Goal: Transaction & Acquisition: Purchase product/service

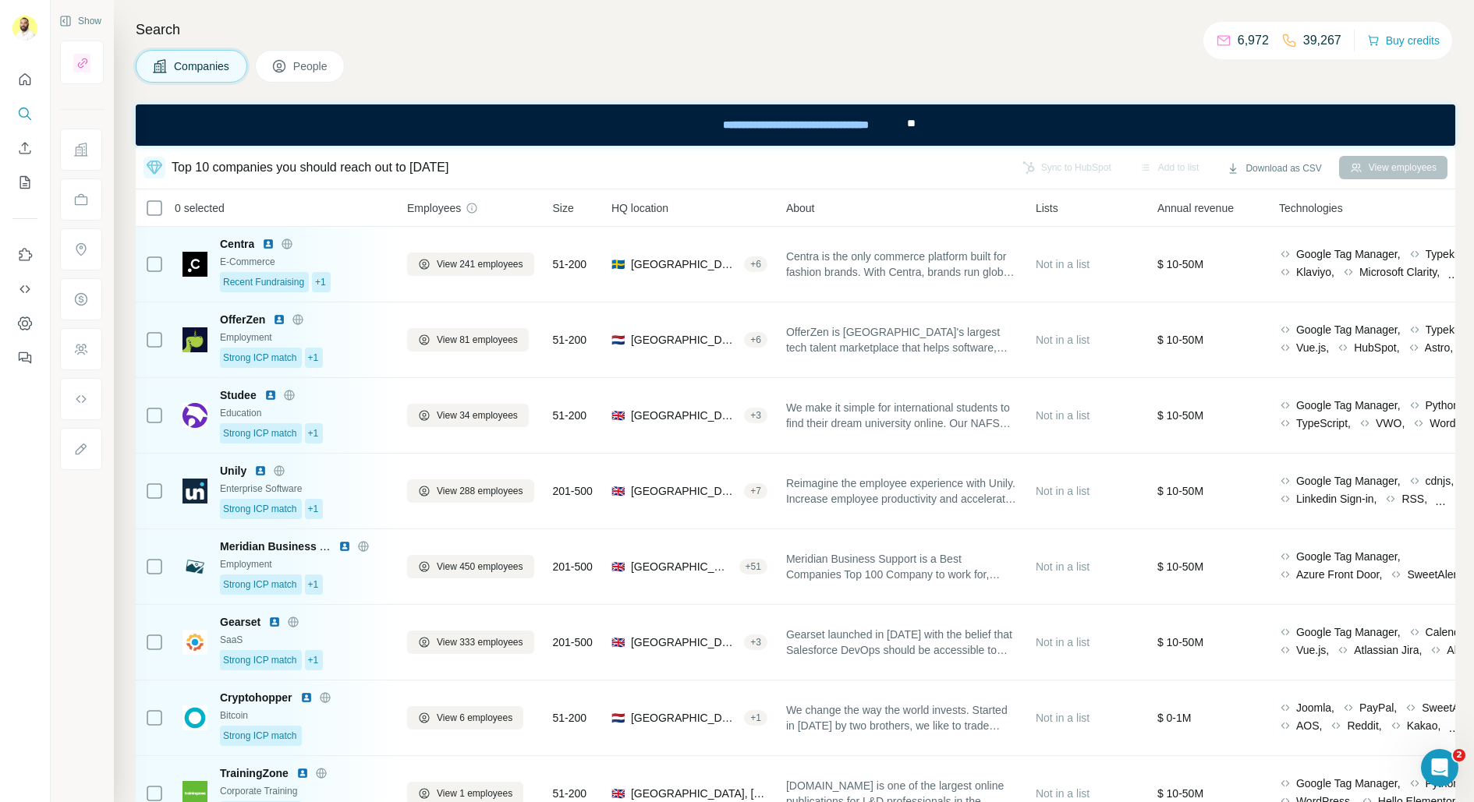
click at [1380, 51] on div "6,972 39,267 Buy credits" at bounding box center [1327, 40] width 249 height 37
click at [1385, 48] on button "Buy credits" at bounding box center [1403, 41] width 73 height 22
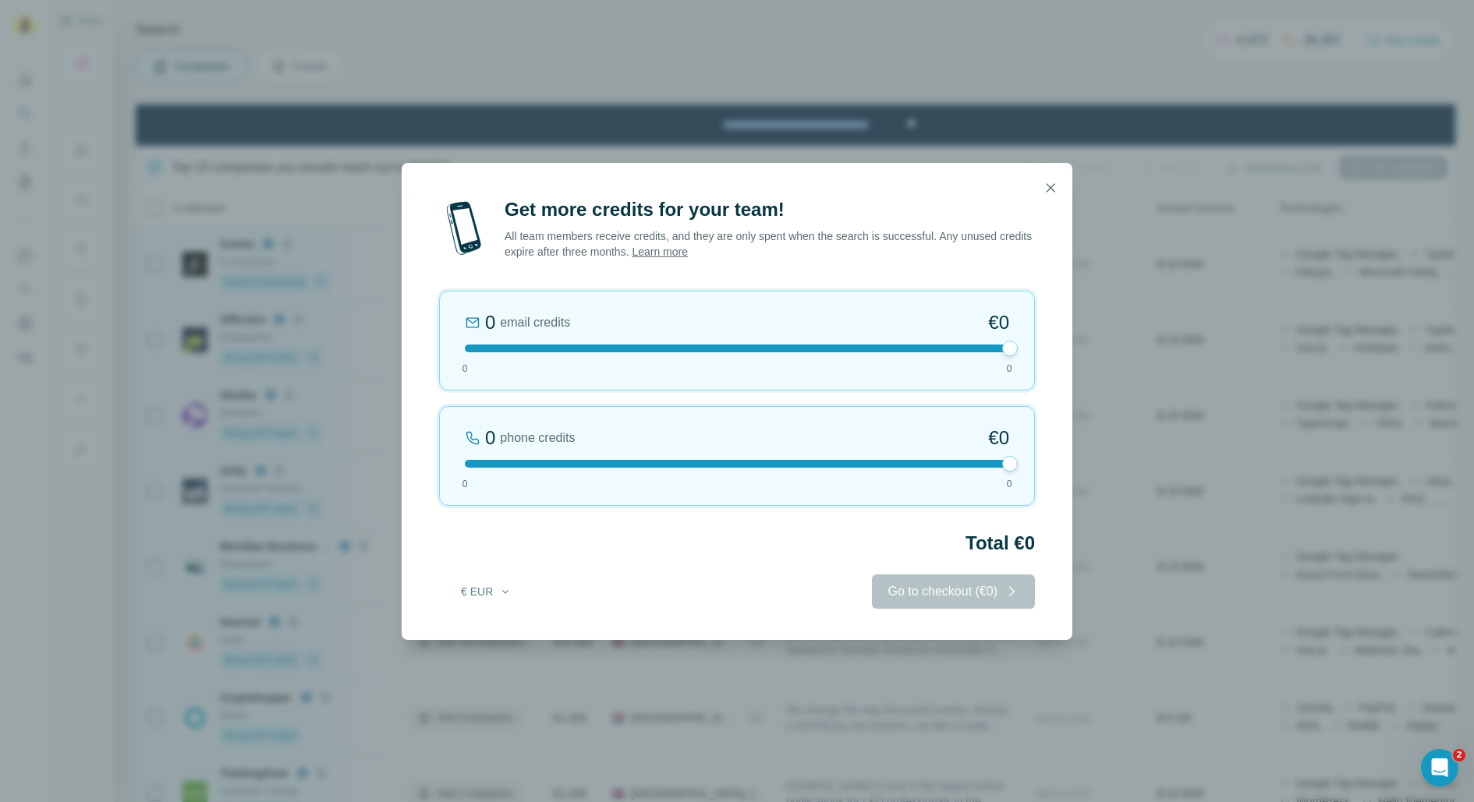
click at [737, 334] on div "0 email credits €0" at bounding box center [737, 322] width 544 height 25
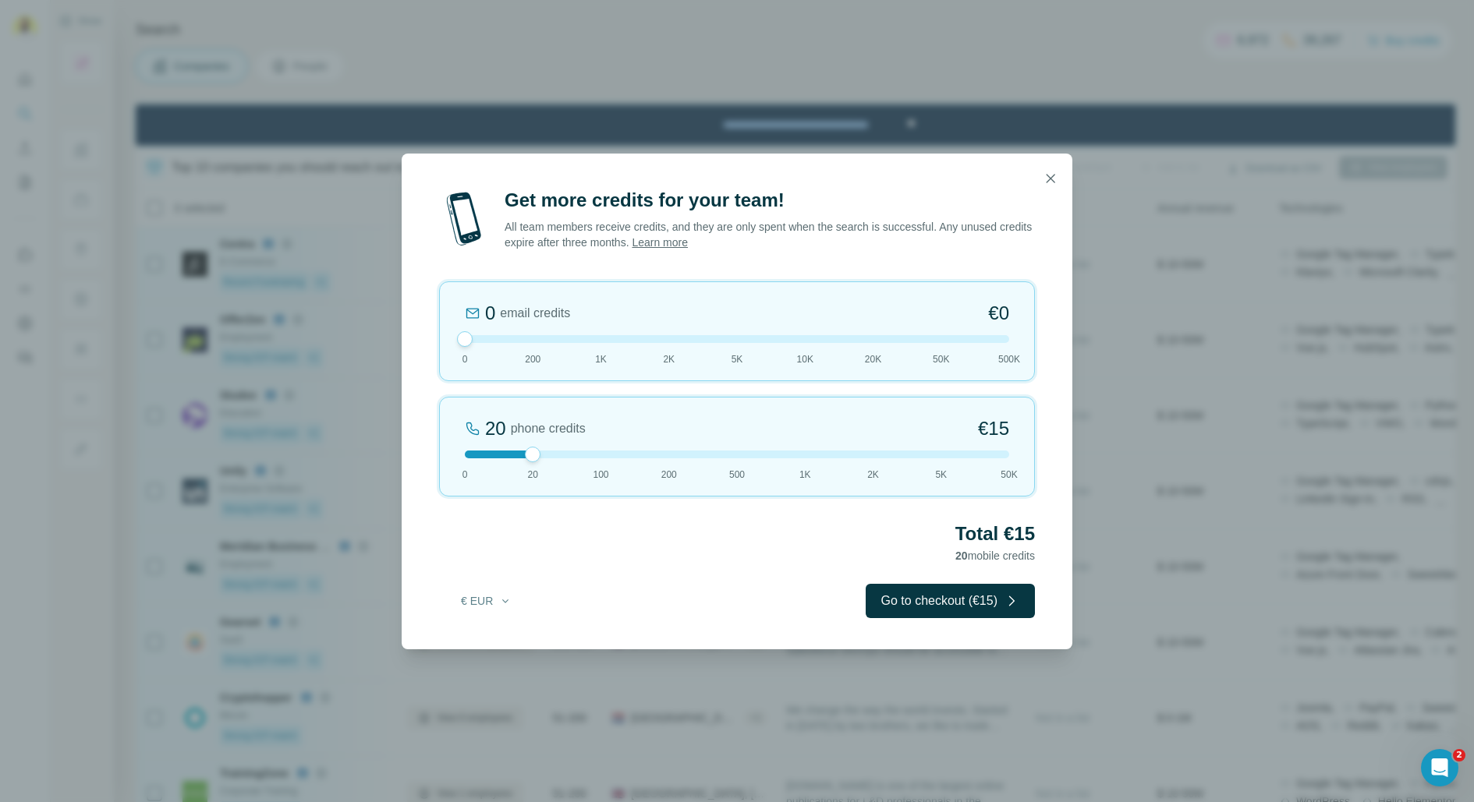
click at [753, 346] on div "0 email credits €0 0 200 1K 2K 5K 10K 20K 50K 500K" at bounding box center [737, 332] width 596 height 100
click at [809, 343] on div "5K email credits 8% Discount €194 0 200 1K 2K 5K 10K 20K 50K 500K" at bounding box center [737, 332] width 596 height 100
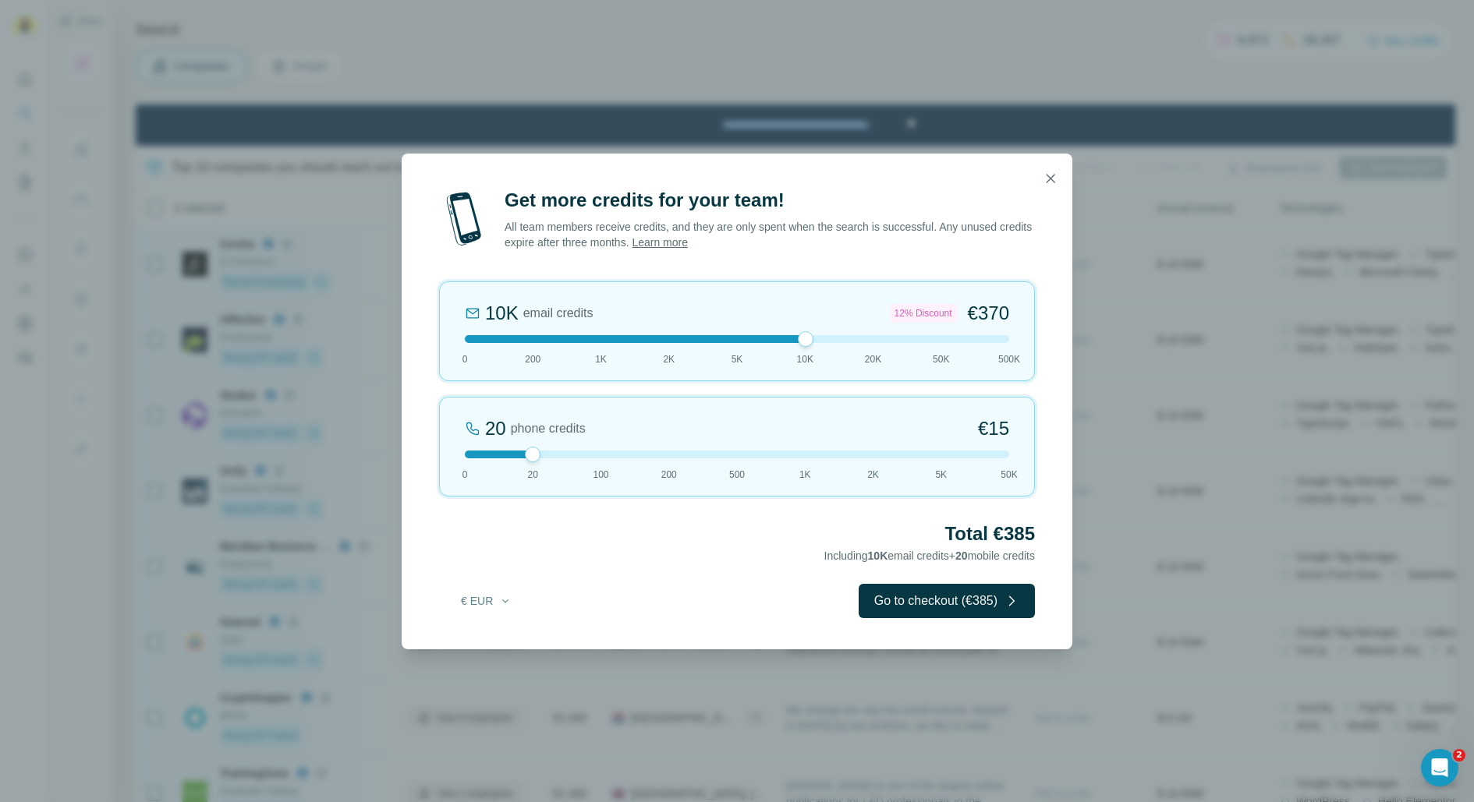
click at [863, 352] on div "10K email credits 12% Discount €370 0 200 1K 2K 5K 10K 20K 50K 500K" at bounding box center [737, 332] width 596 height 100
drag, startPoint x: 962, startPoint y: 311, endPoint x: 1019, endPoint y: 318, distance: 58.1
click at [1019, 318] on div "20K email credits 18% Discount €693 0 200 1K 2K 5K 10K 20K 50K 500K" at bounding box center [737, 332] width 596 height 100
click at [862, 342] on div "500K email credits 40% Discount €12,600 0 200 1K 2K 5K 10K 20K 50K 500K" at bounding box center [737, 332] width 596 height 100
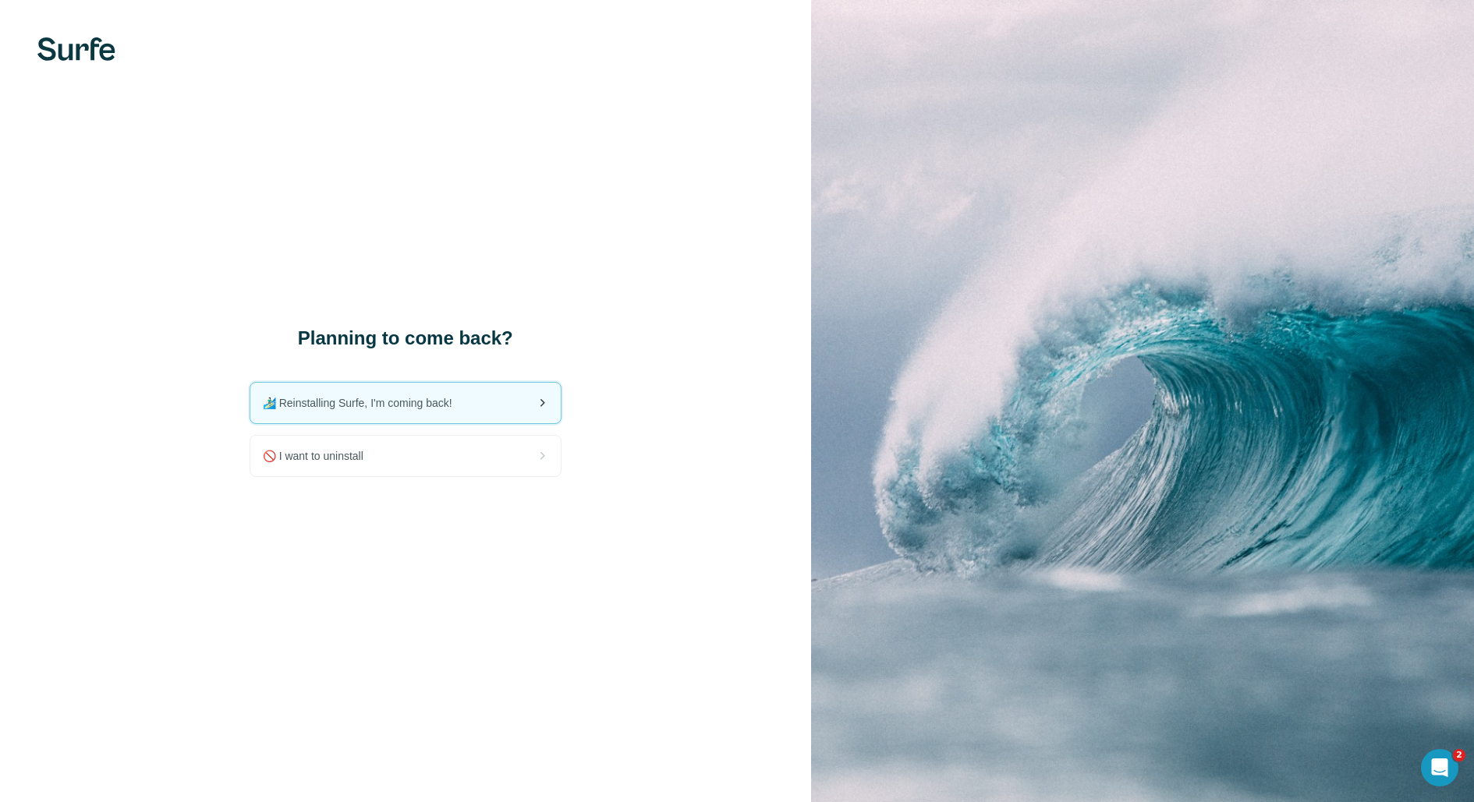
click at [397, 409] on span "🏄🏻‍♂️ Reinstalling Surfe, I'm coming back!" at bounding box center [364, 403] width 202 height 16
